Goal: Find specific page/section: Find specific page/section

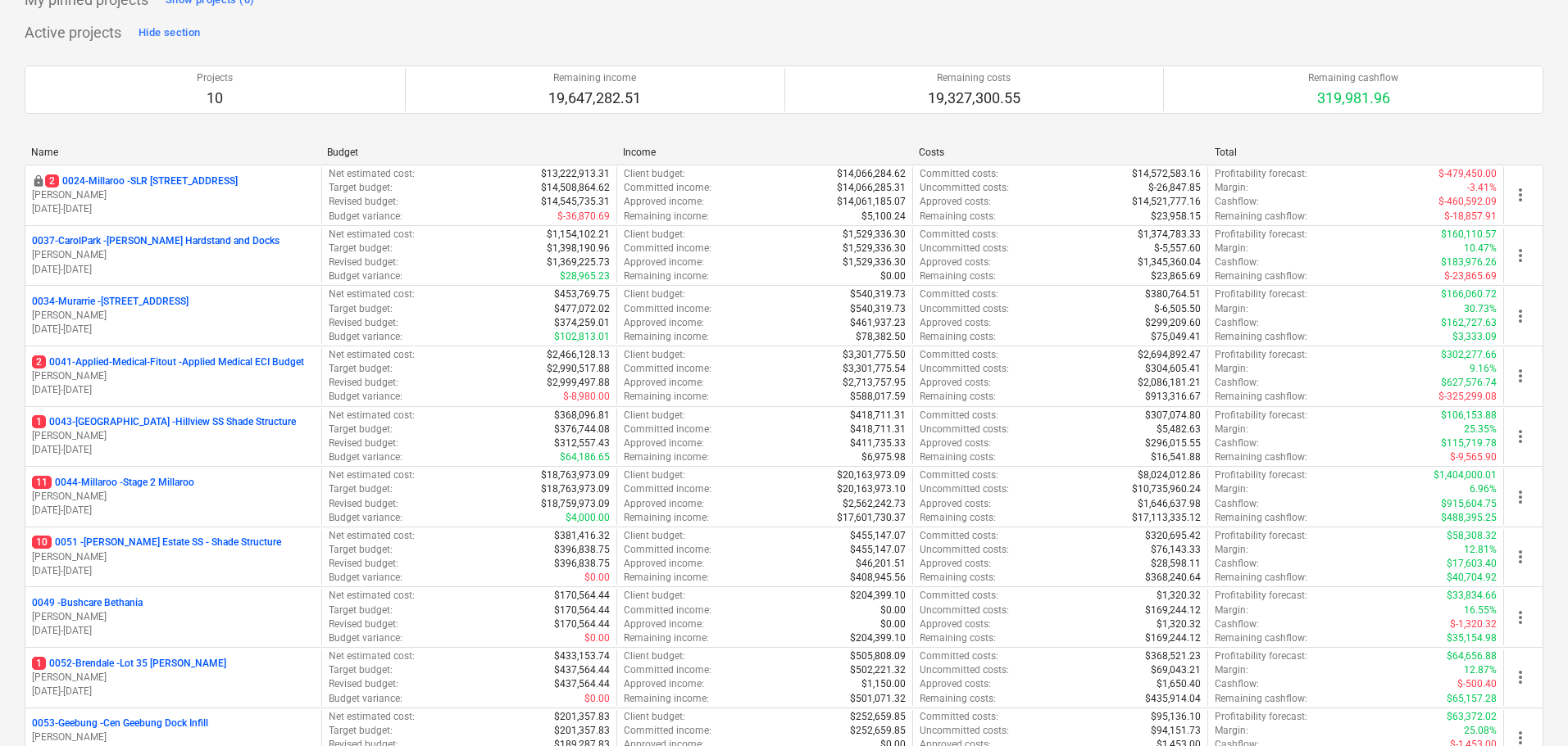
scroll to position [246, 0]
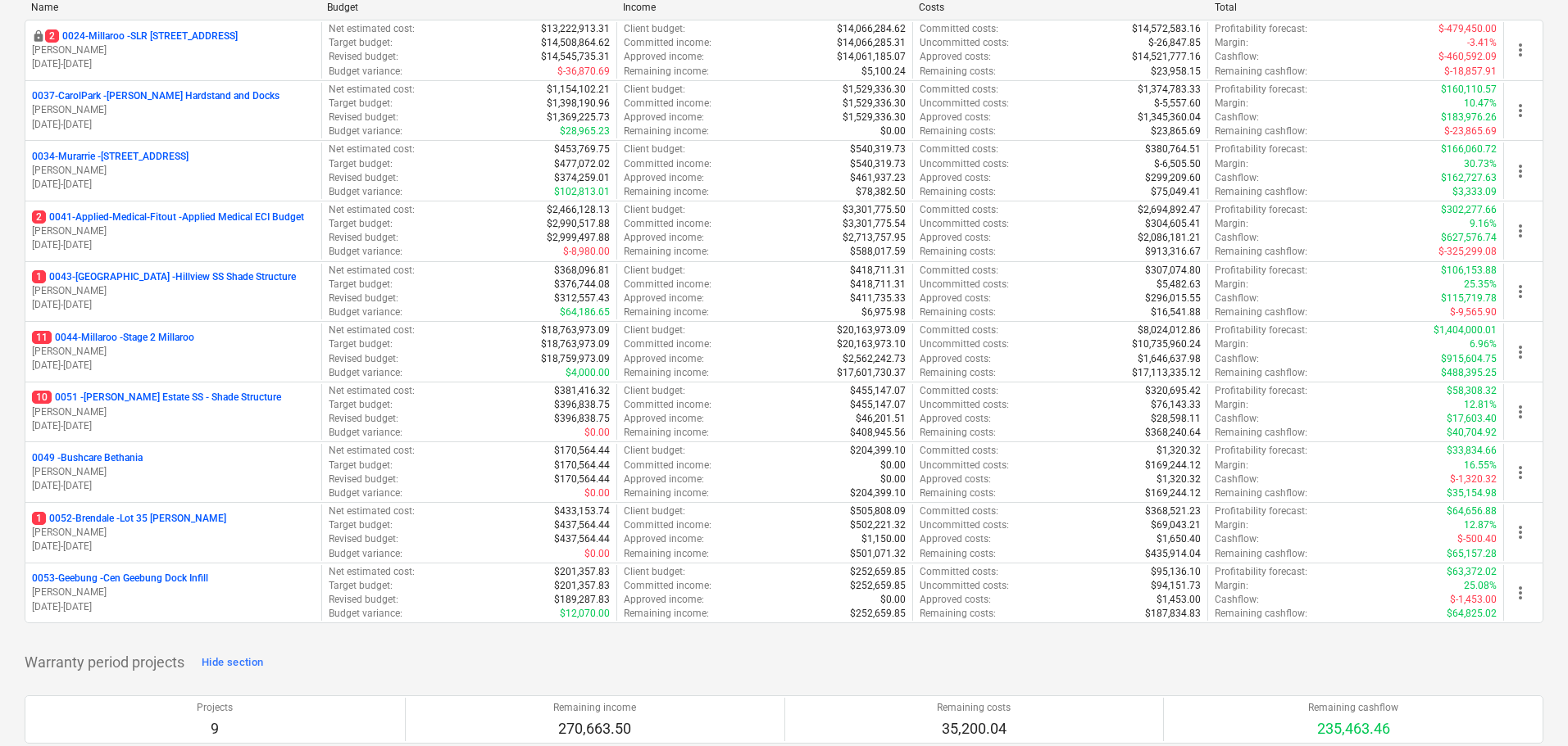
drag, startPoint x: 182, startPoint y: 336, endPoint x: 548, endPoint y: 463, distance: 387.4
click at [182, 336] on p "11 0044-Millaroo - Stage 2 Millaroo" at bounding box center [113, 337] width 162 height 14
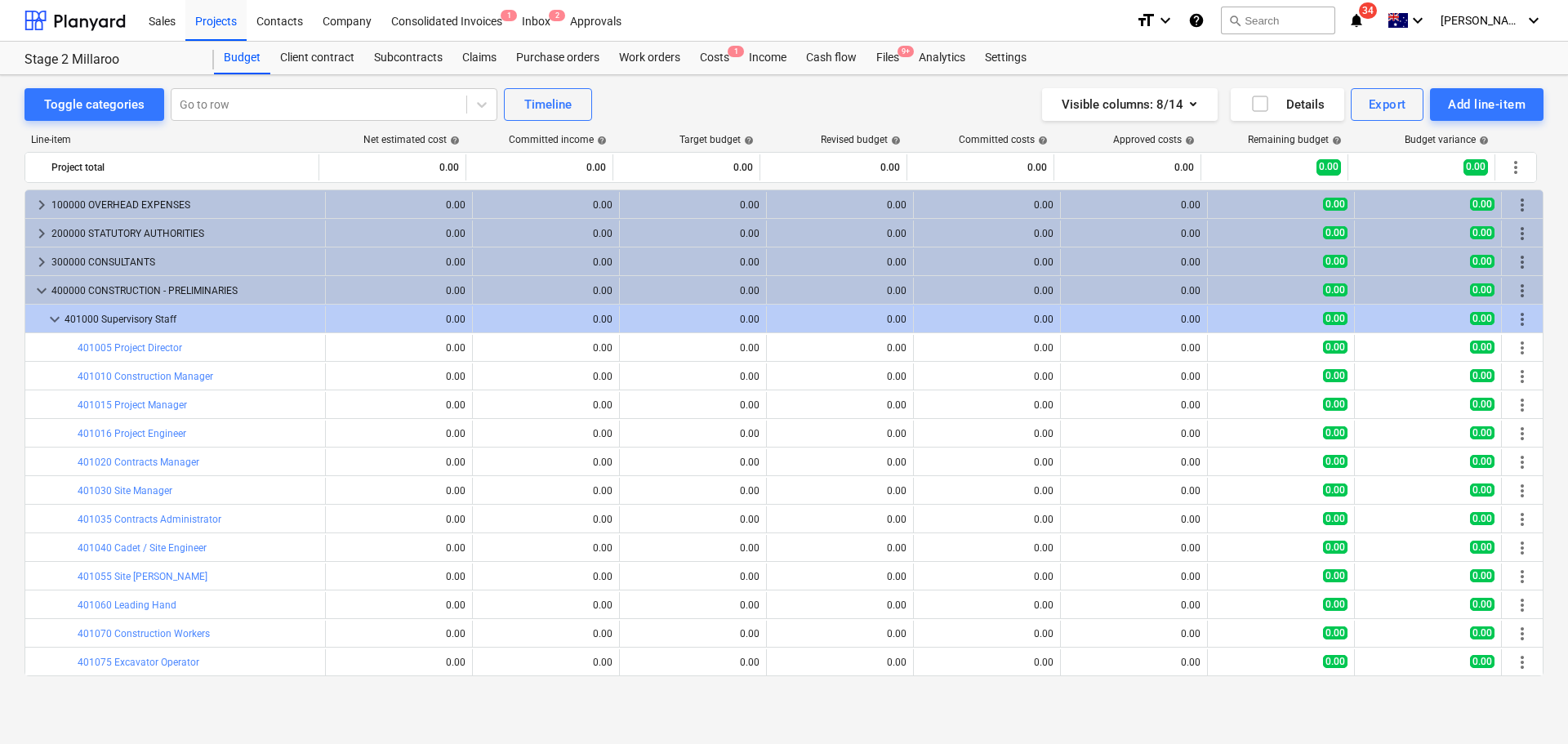
scroll to position [81, 0]
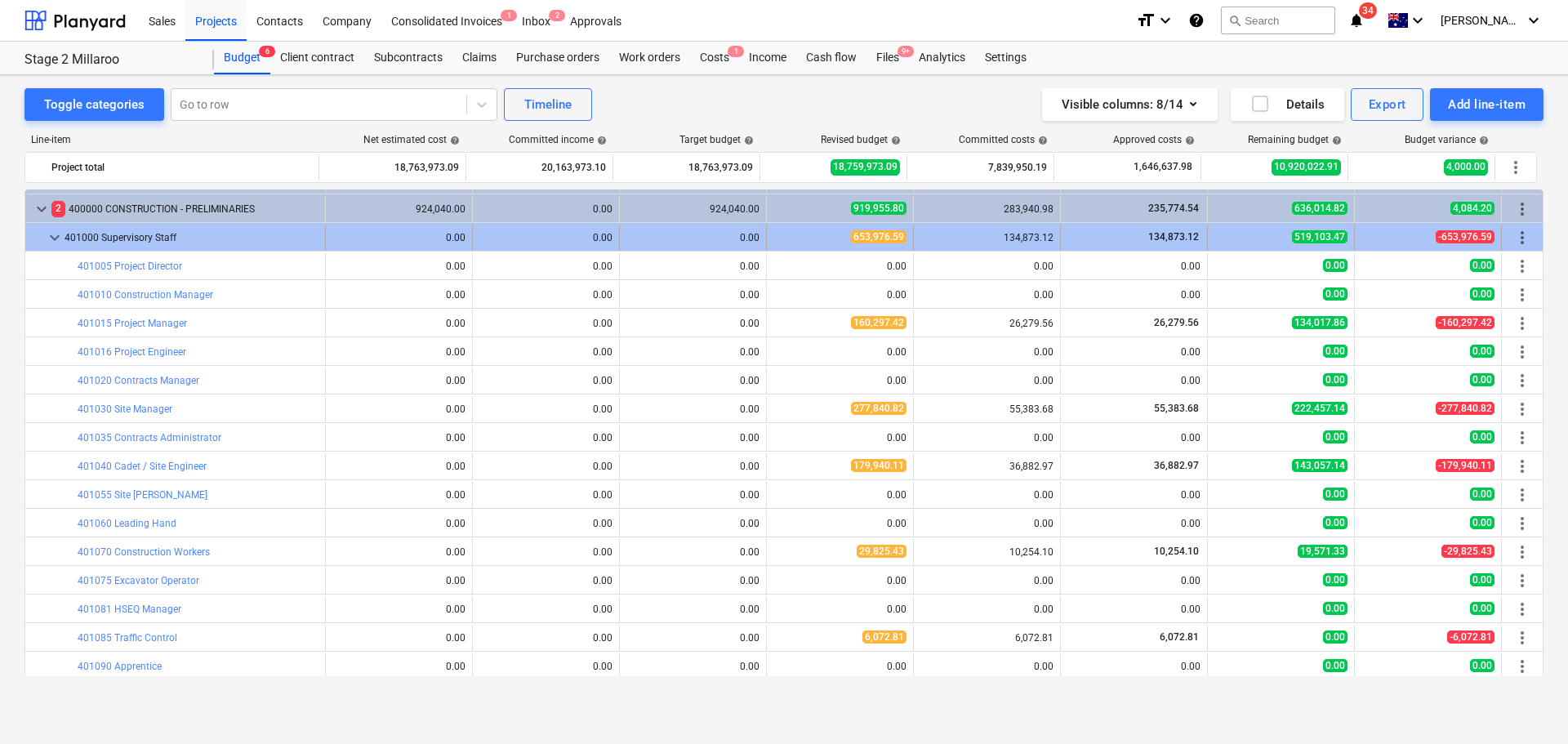
click at [63, 247] on div "keyboard_arrow_down" at bounding box center [54, 238] width 19 height 27
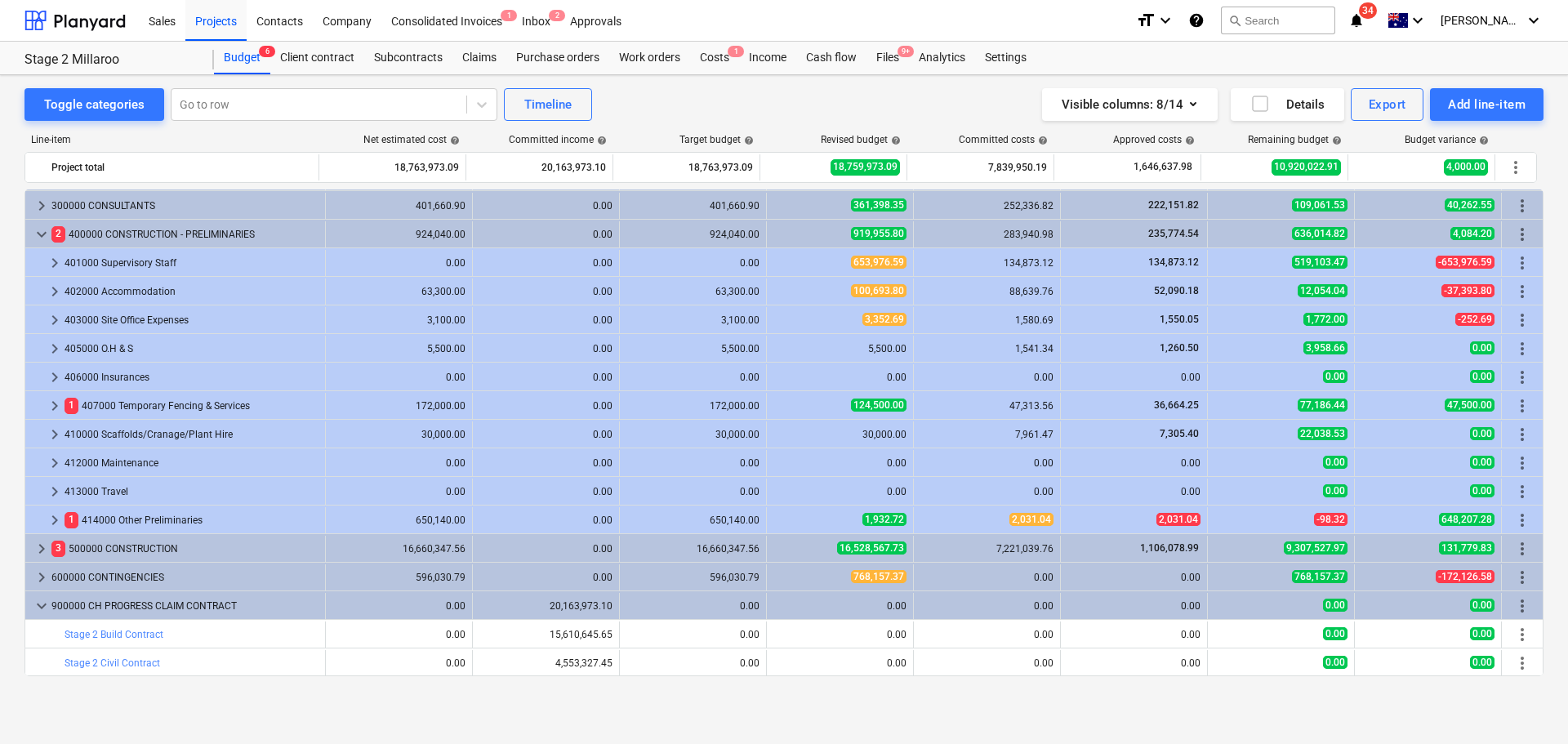
scroll to position [57, 0]
click at [48, 204] on span "keyboard_arrow_right" at bounding box center [41, 206] width 19 height 19
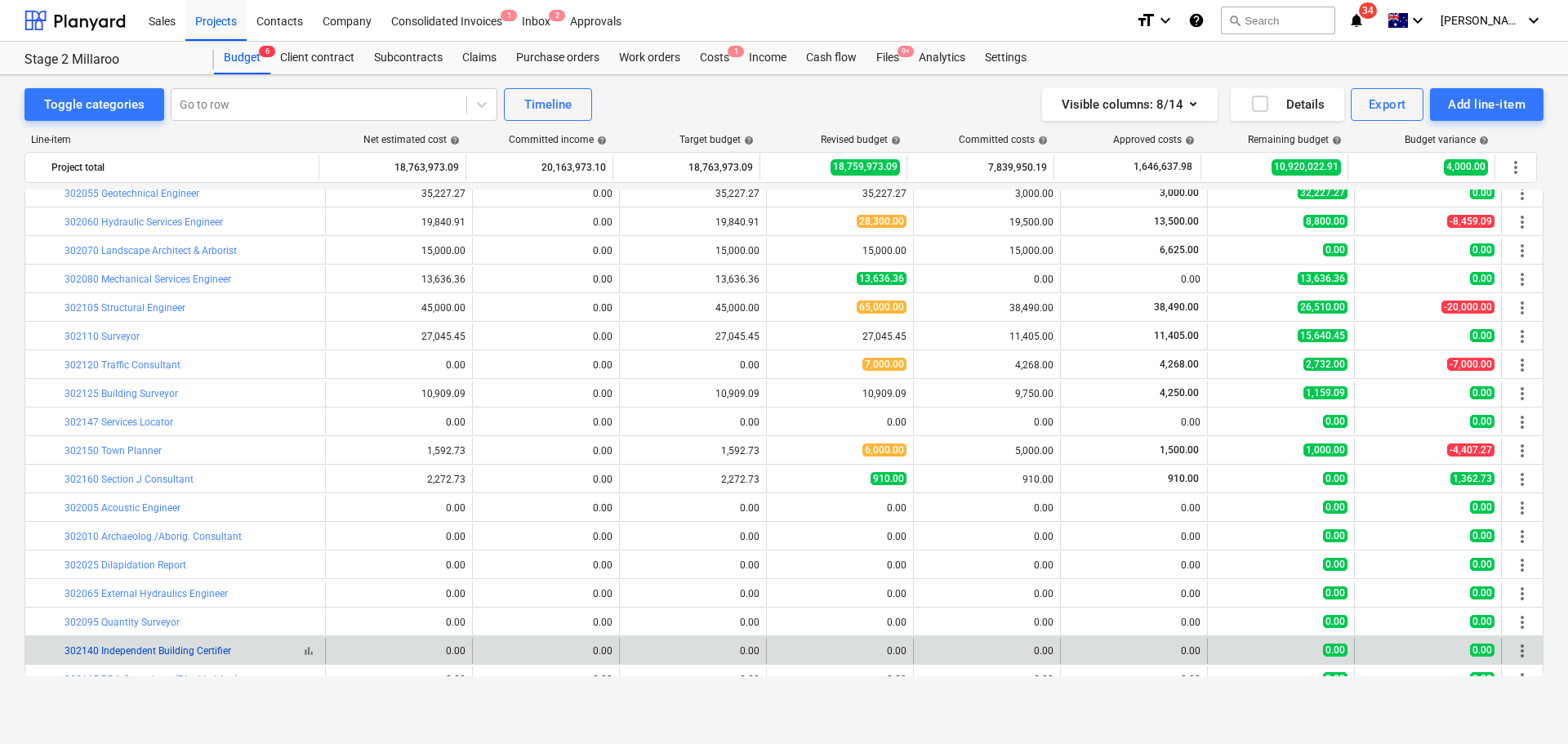
scroll to position [465, 0]
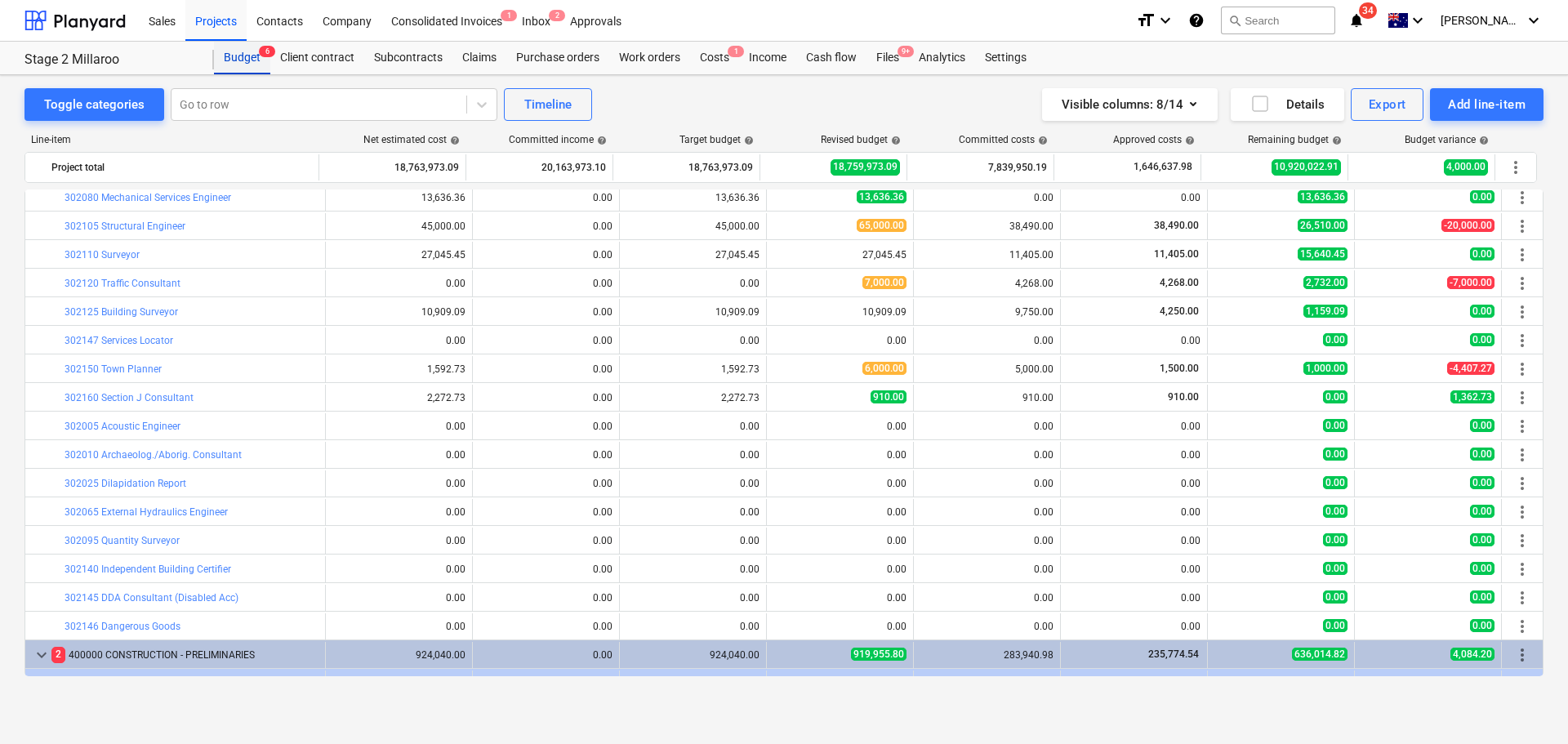
drag, startPoint x: 713, startPoint y: 58, endPoint x: 215, endPoint y: 69, distance: 498.1
click at [713, 57] on div "Costs 1" at bounding box center [715, 58] width 49 height 33
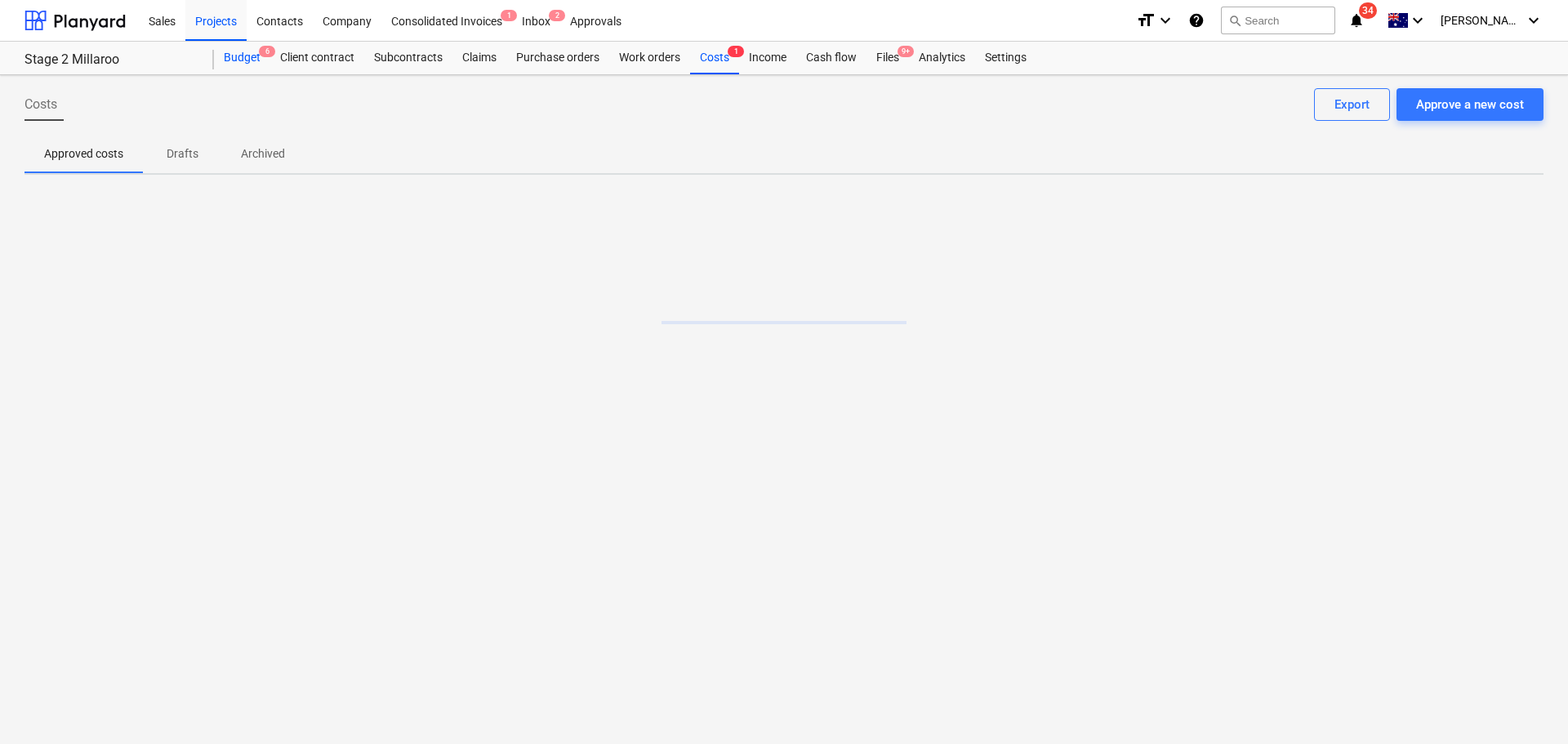
click at [254, 54] on div "Budget 6" at bounding box center [242, 58] width 57 height 33
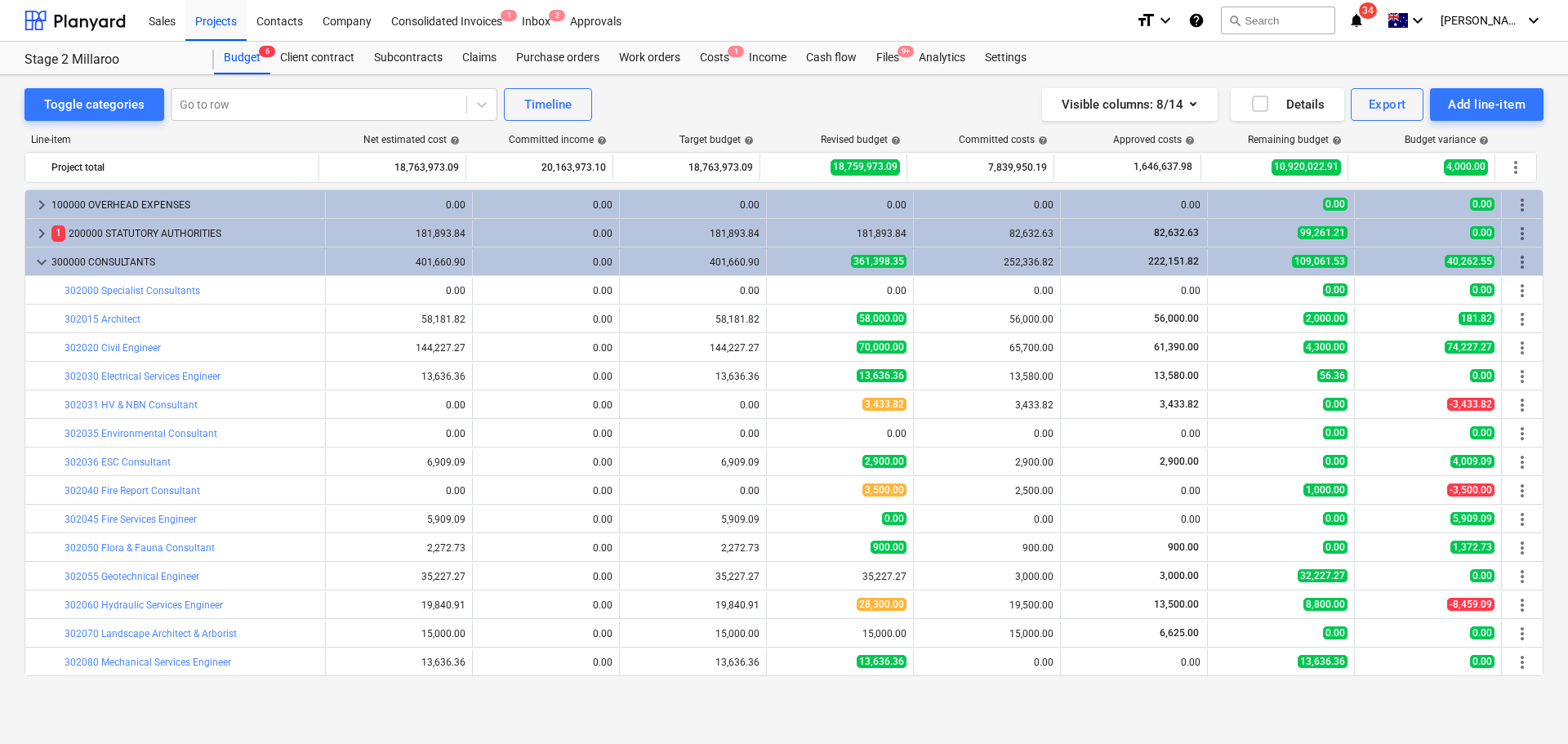
scroll to position [465, 0]
